Goal: Task Accomplishment & Management: Complete application form

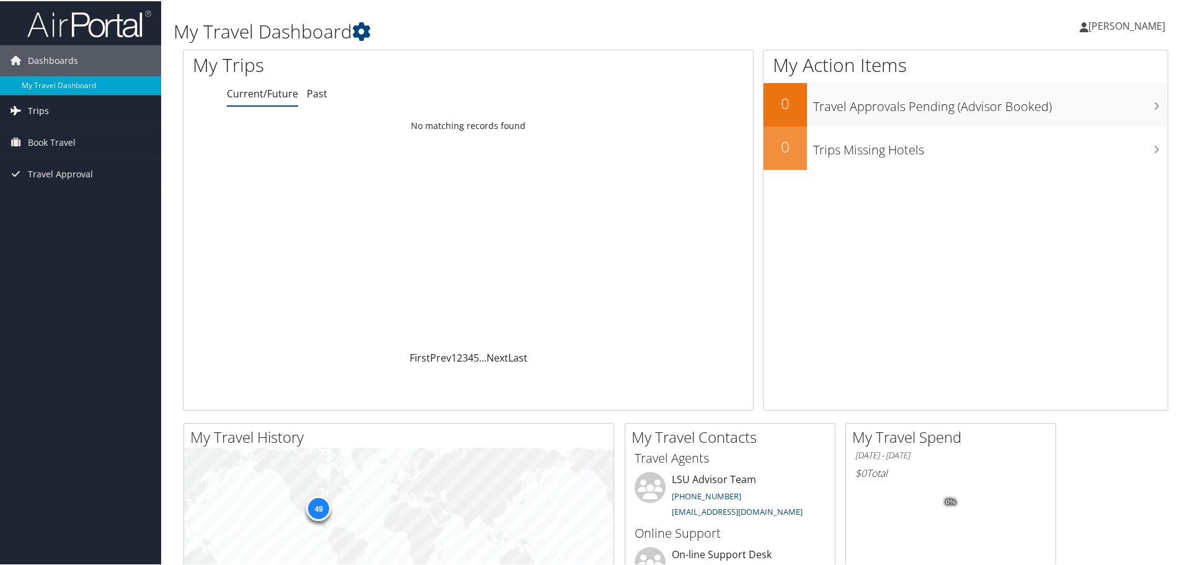
click at [37, 104] on span "Trips" at bounding box center [38, 109] width 21 height 31
click at [42, 197] on span "Book Travel" at bounding box center [52, 197] width 48 height 31
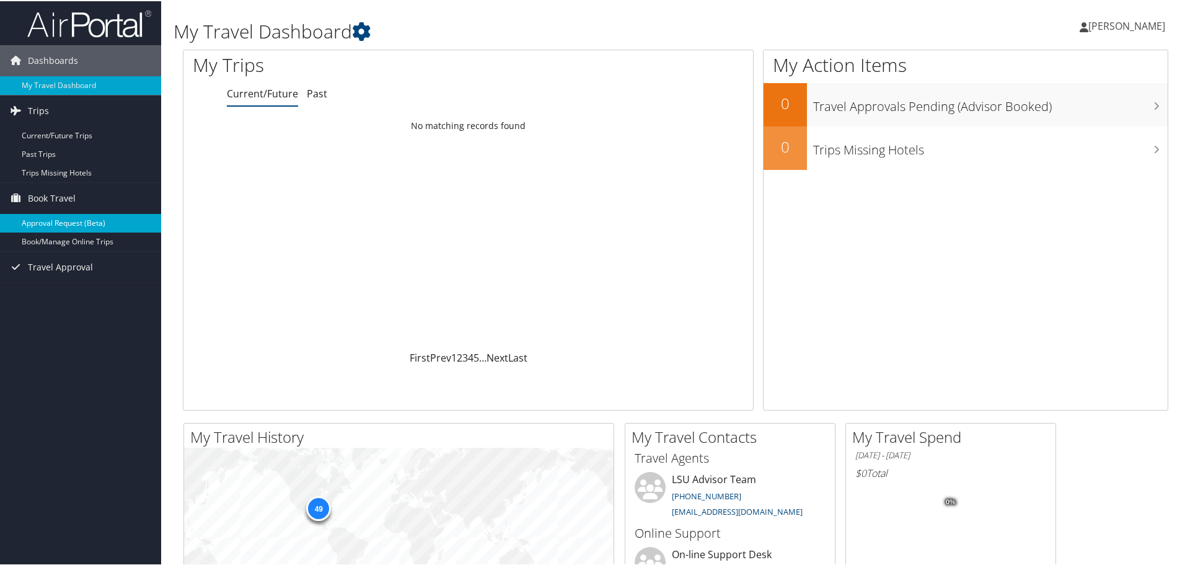
click at [67, 219] on link "Approval Request (Beta)" at bounding box center [80, 222] width 161 height 19
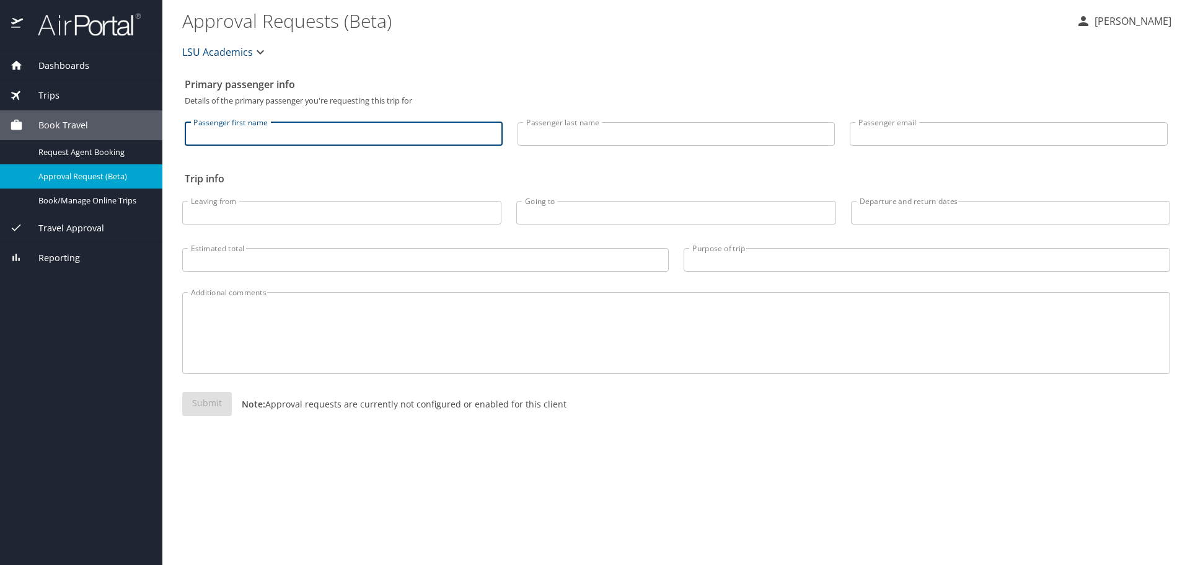
click at [358, 130] on input "Passenger first name" at bounding box center [344, 134] width 318 height 24
type input "Laurie"
type input "Seeder"
click at [894, 132] on input "llseeder@yahoo.com" at bounding box center [1009, 134] width 318 height 24
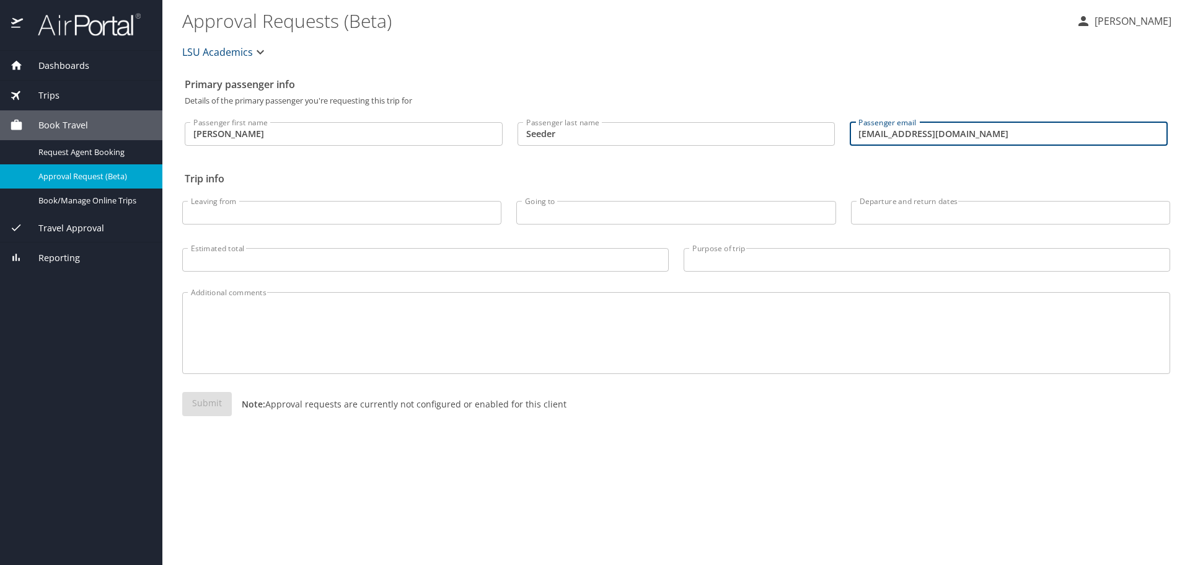
click at [894, 132] on input "llseeder@yahoo.com" at bounding box center [1009, 134] width 318 height 24
type input "lseeder@lsue.edu"
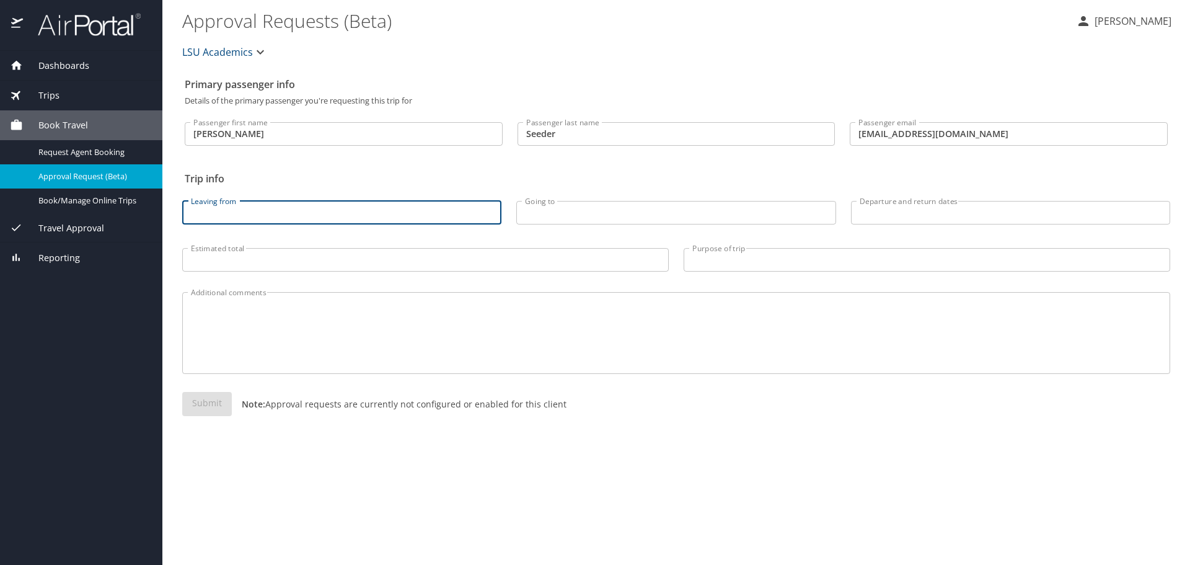
click at [252, 213] on input "Leaving from" at bounding box center [341, 213] width 319 height 24
type input "LFT"
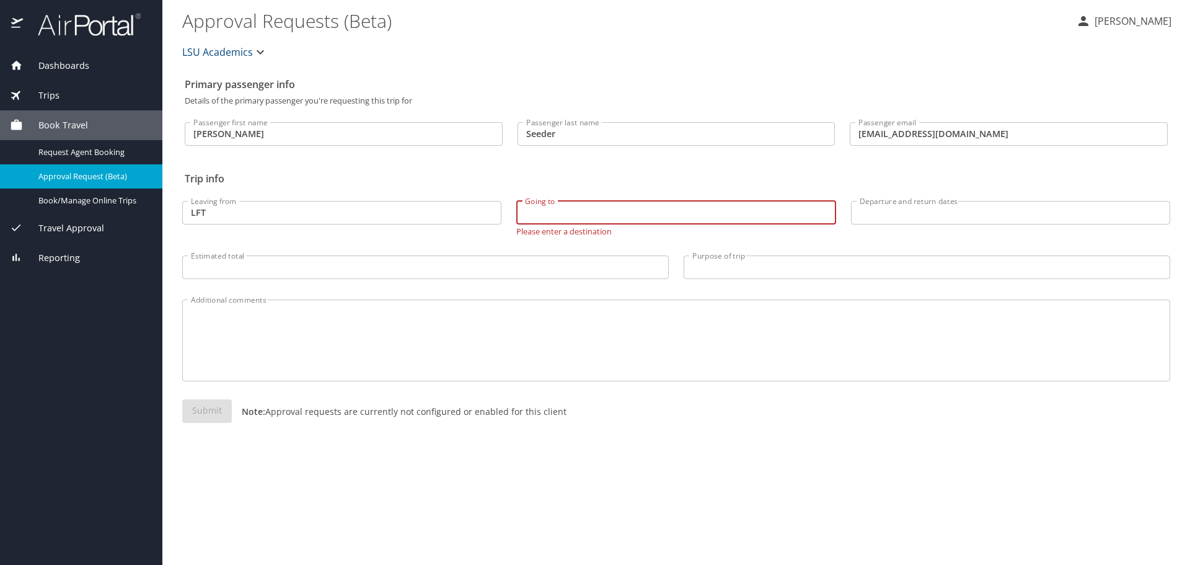
click at [614, 208] on input "Going to" at bounding box center [675, 213] width 319 height 24
type input "MEM"
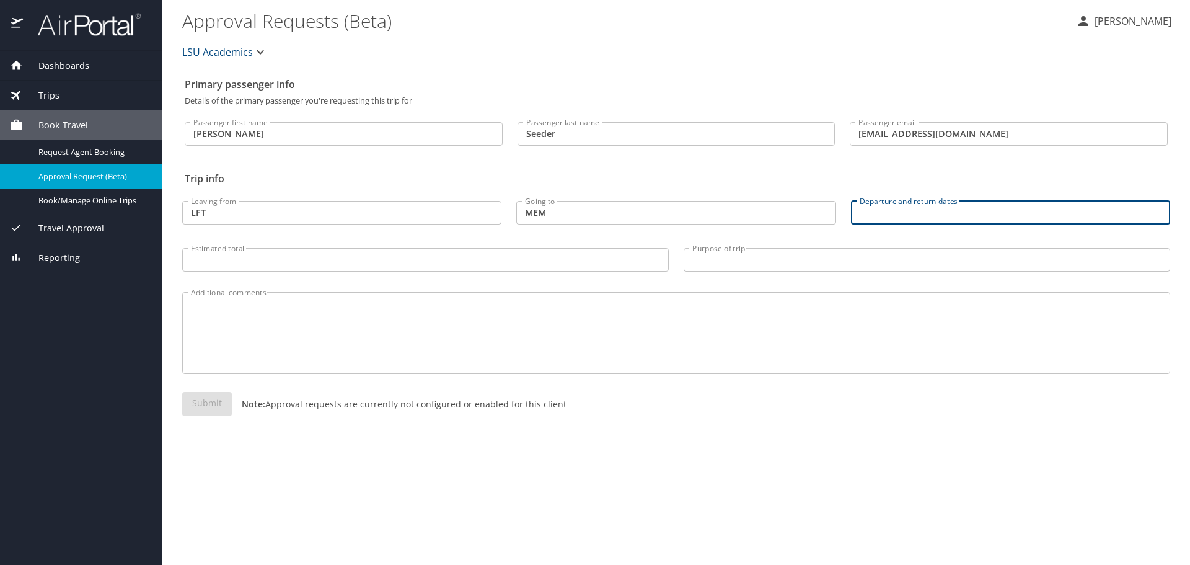
click at [896, 217] on input "Departure and return dates" at bounding box center [1010, 213] width 319 height 24
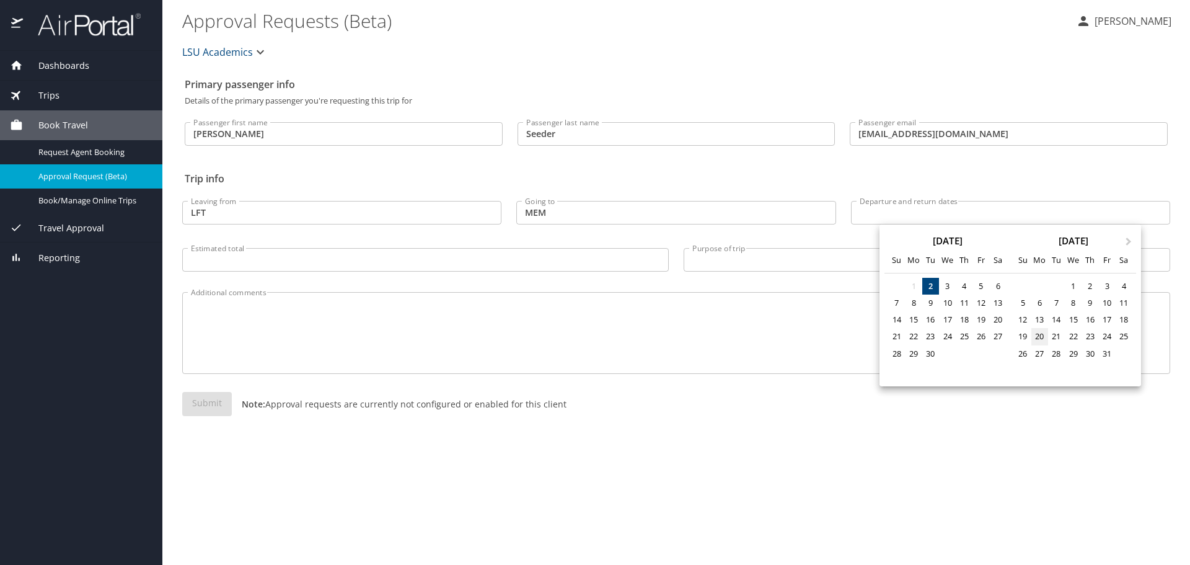
click at [1040, 331] on div "20" at bounding box center [1039, 336] width 17 height 17
click at [1093, 332] on div "23" at bounding box center [1090, 336] width 17 height 17
type input "10/20/2025 🠦 10/23/2025"
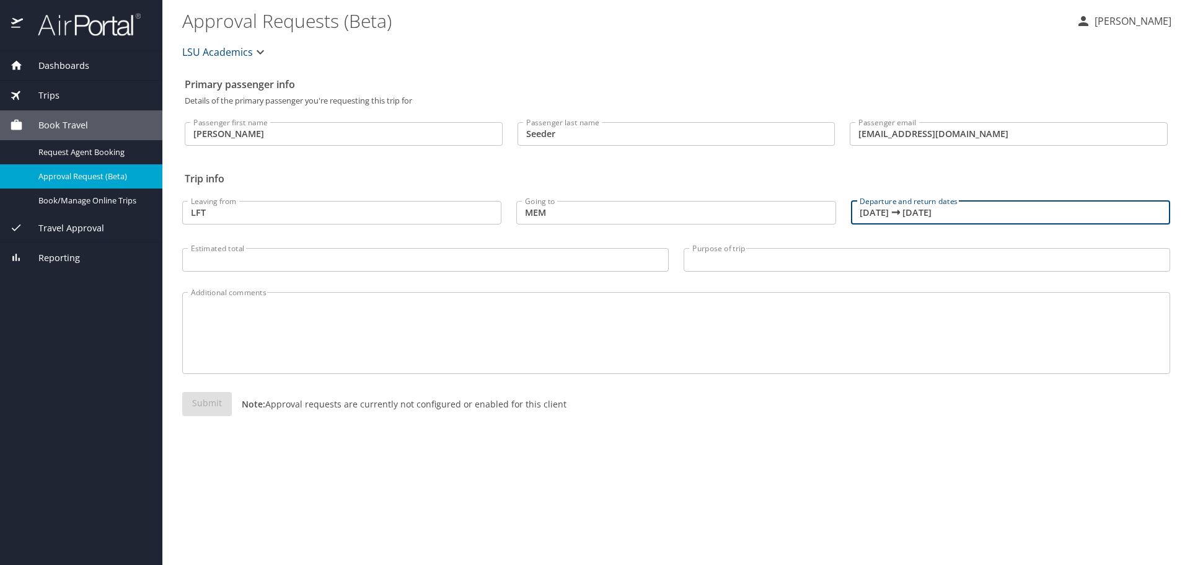
click at [261, 48] on icon "button" at bounding box center [260, 52] width 15 height 15
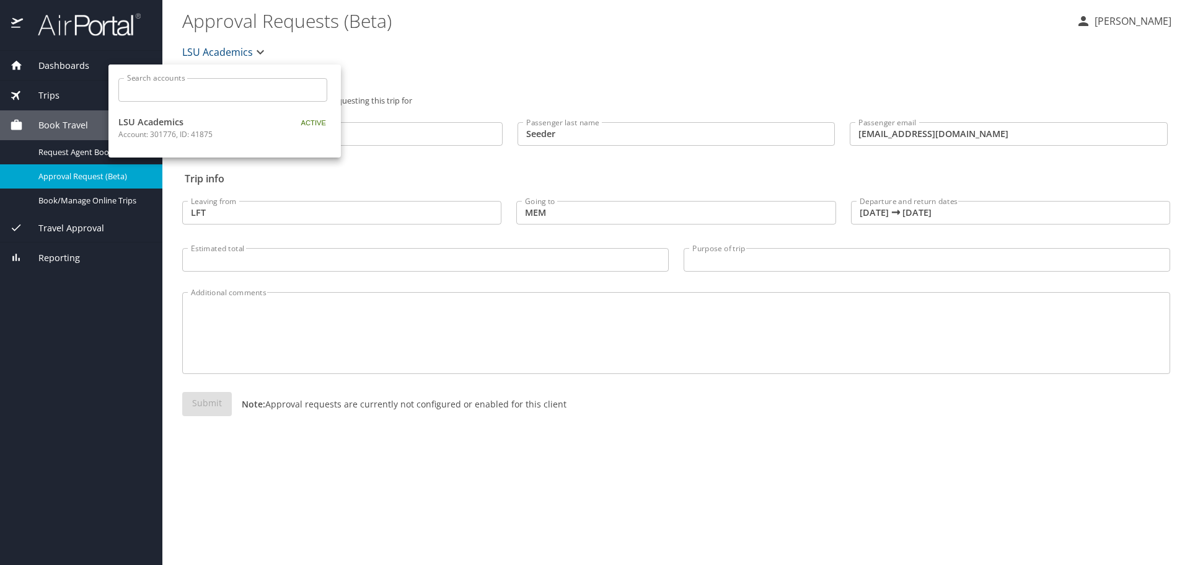
click at [500, 55] on div at bounding box center [595, 282] width 1190 height 565
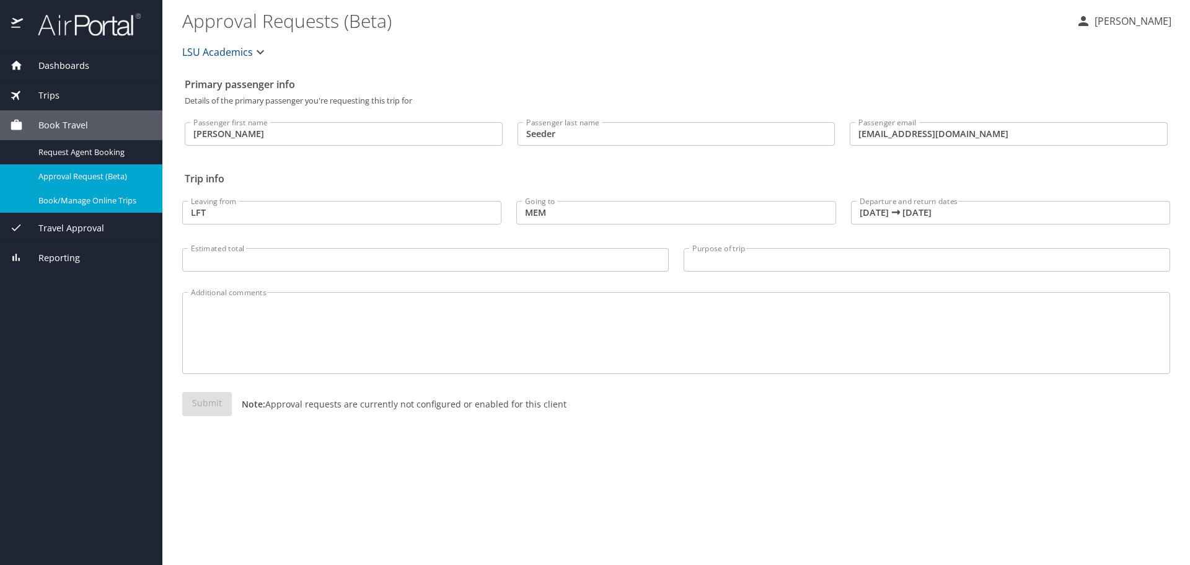
click at [97, 193] on link "Book/Manage Online Trips" at bounding box center [81, 200] width 162 height 24
